Goal: Navigation & Orientation: Find specific page/section

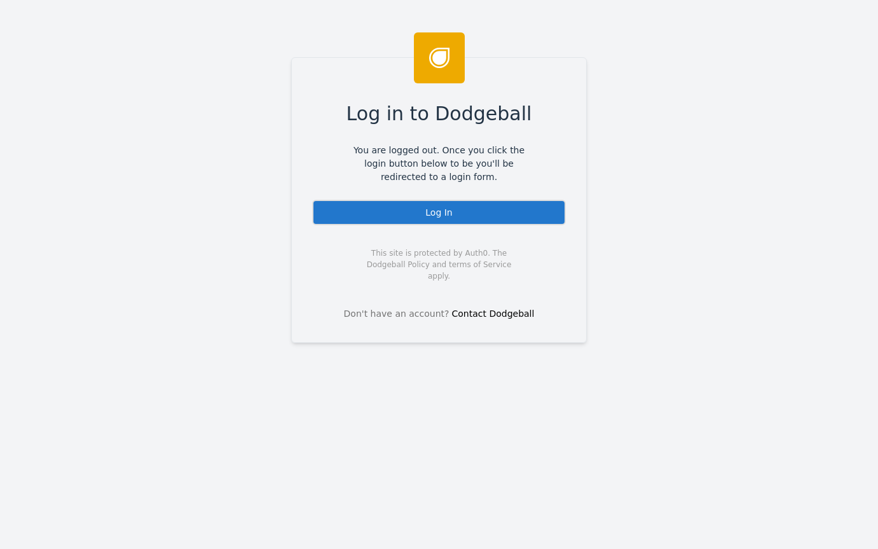
click at [439, 216] on div "Log In" at bounding box center [439, 212] width 254 height 25
click at [397, 218] on div "Log In" at bounding box center [439, 212] width 254 height 25
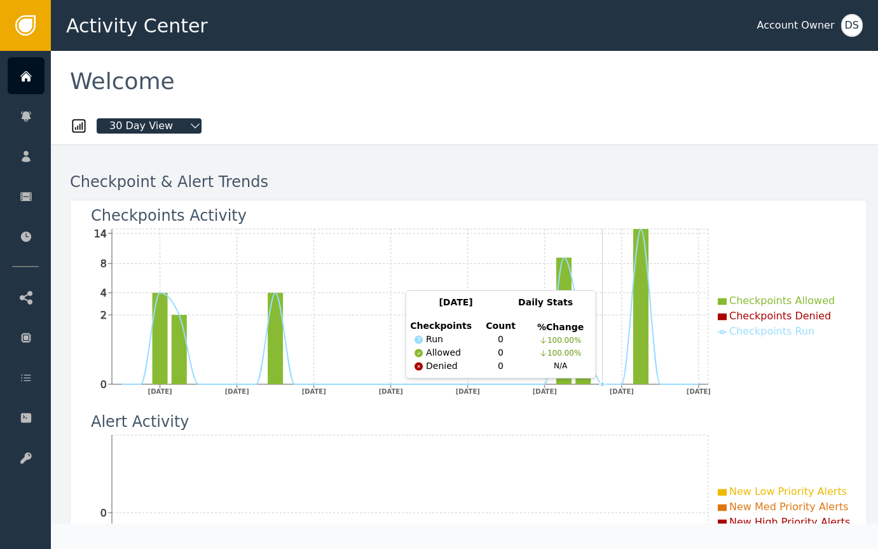
drag, startPoint x: 614, startPoint y: 284, endPoint x: 602, endPoint y: 285, distance: 12.2
click at [602, 285] on icon "[DATE] [DATE] [DATE] [DATE] [DATE] [DATE] [DATE] [DATE] 0 2 4 8 14" at bounding box center [461, 316] width 781 height 181
